Goal: Find specific page/section: Find specific page/section

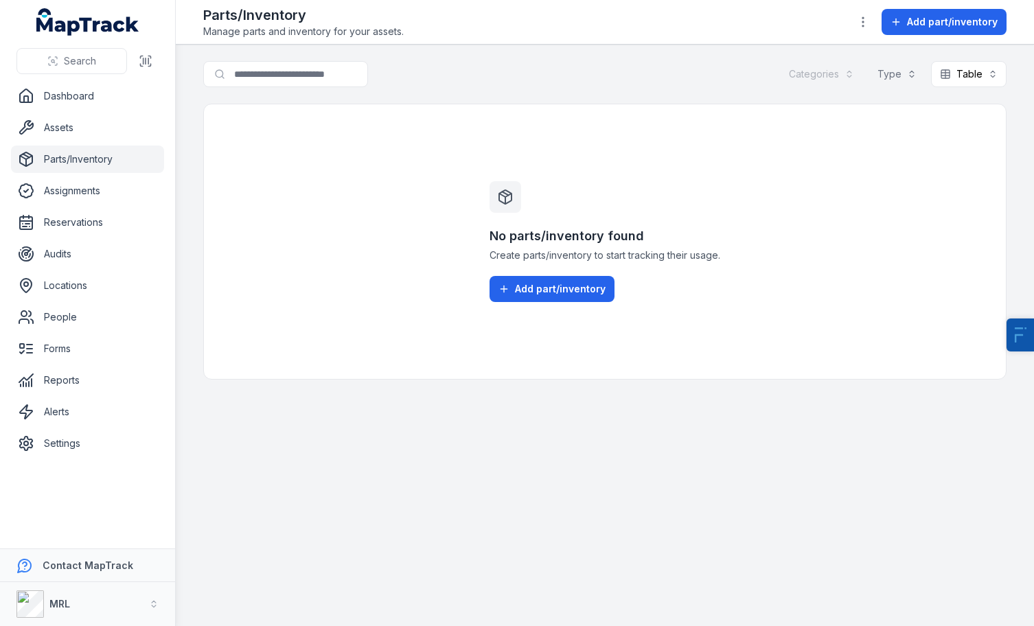
click at [540, 311] on div "No parts/inventory found Create parts/inventory to start tracking their usage. …" at bounding box center [605, 241] width 264 height 275
click at [574, 290] on span "Add part/inventory" at bounding box center [560, 289] width 91 height 14
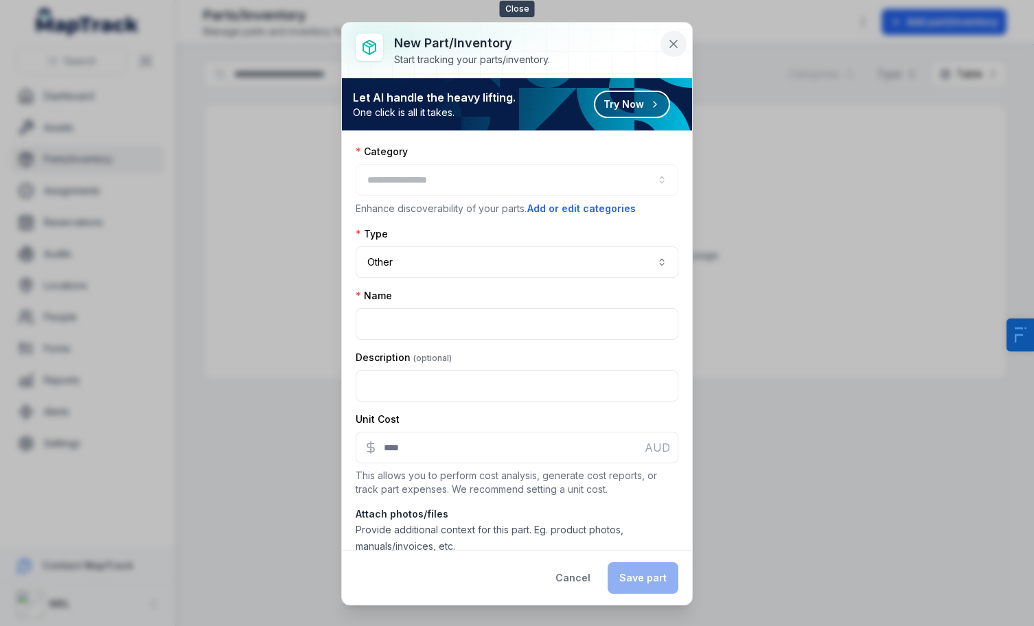
click at [675, 43] on icon at bounding box center [674, 44] width 14 height 14
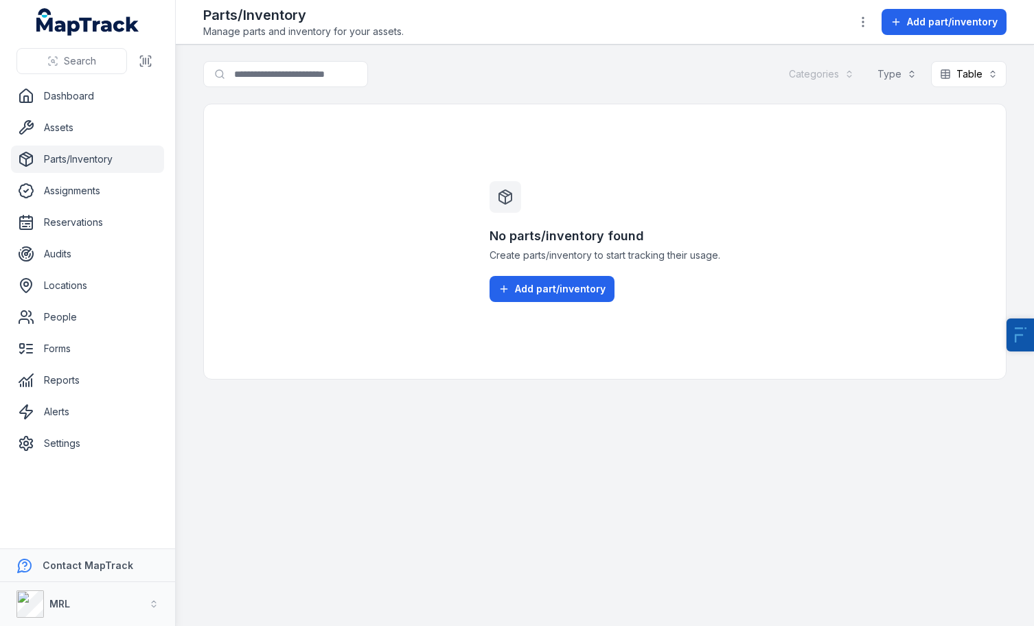
click at [647, 88] on div "Search for parts/inventory Categories Type Table ***** No parts/inventory found…" at bounding box center [604, 220] width 803 height 319
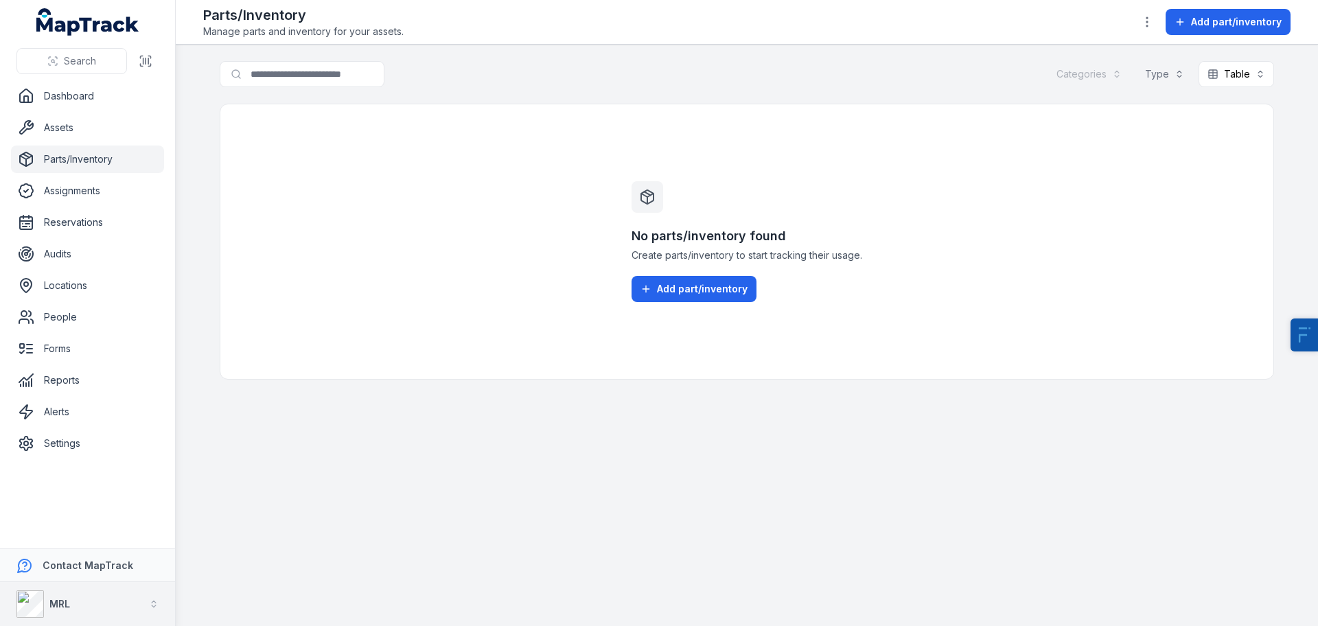
click at [76, 617] on button "MRL" at bounding box center [87, 604] width 175 height 44
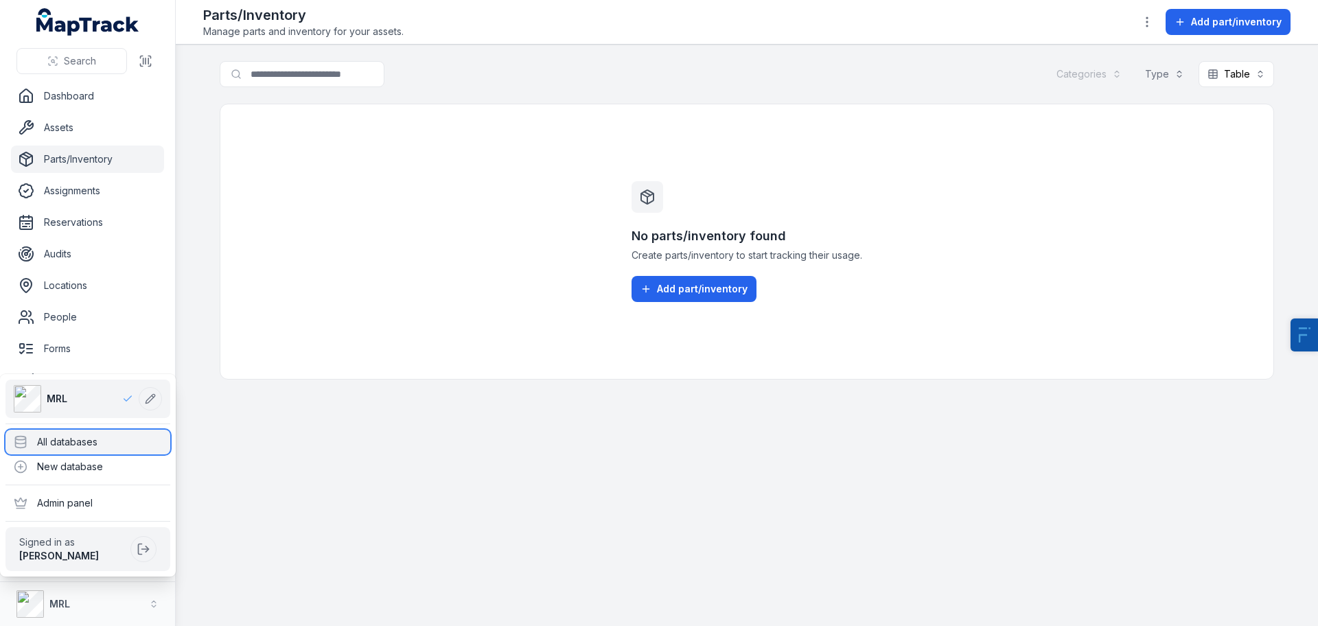
click at [78, 440] on div "All databases" at bounding box center [87, 442] width 165 height 25
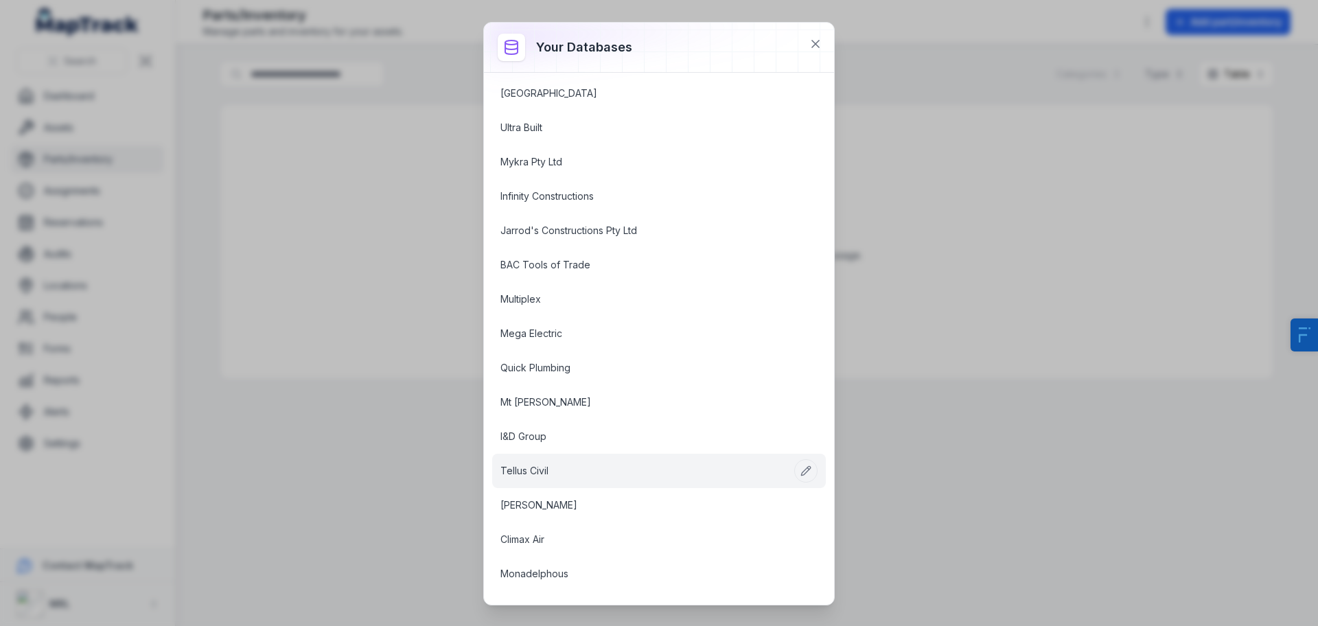
scroll to position [1097, 0]
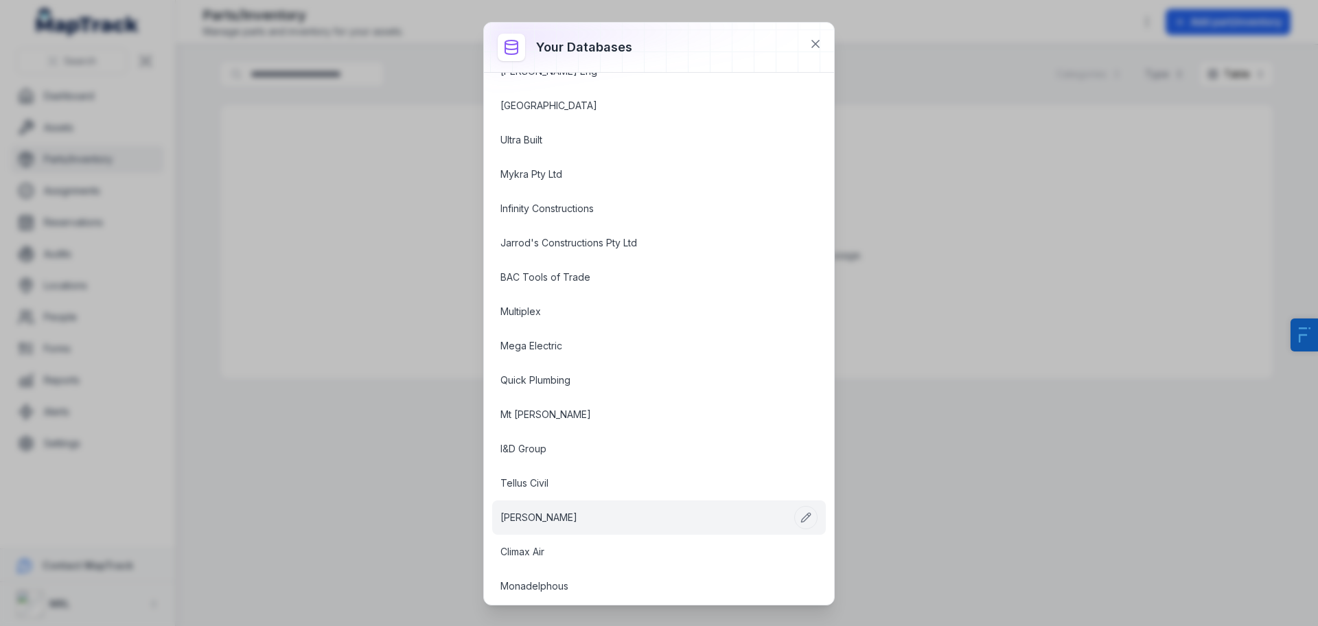
click at [529, 523] on link "[PERSON_NAME]" at bounding box center [643, 518] width 284 height 14
